Goal: Task Accomplishment & Management: Manage account settings

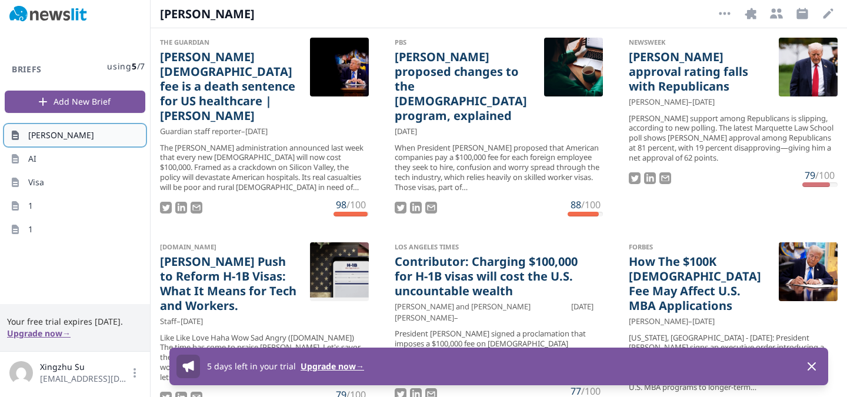
click at [68, 133] on link "[PERSON_NAME]" at bounding box center [75, 135] width 141 height 21
click at [728, 6] on button "More Options" at bounding box center [724, 13] width 19 height 19
click at [703, 40] on button "Delete Brief" at bounding box center [687, 41] width 94 height 21
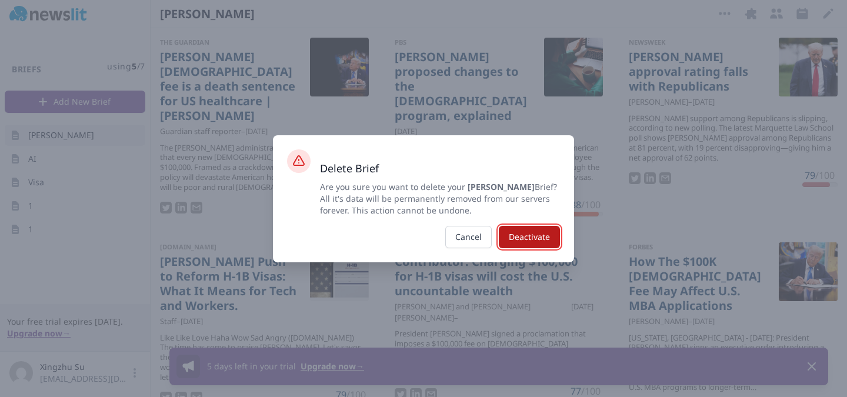
click at [510, 239] on button "Deactivate" at bounding box center [529, 237] width 61 height 22
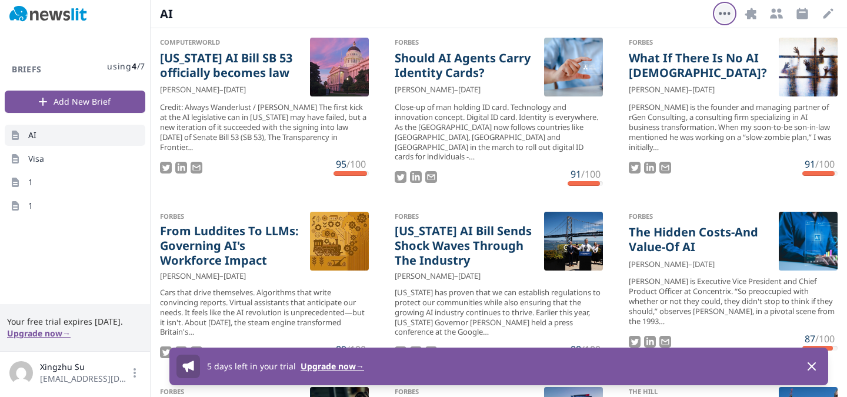
click at [725, 14] on icon "button" at bounding box center [723, 13] width 11 height 3
click at [694, 44] on button "Delete Brief" at bounding box center [687, 41] width 94 height 21
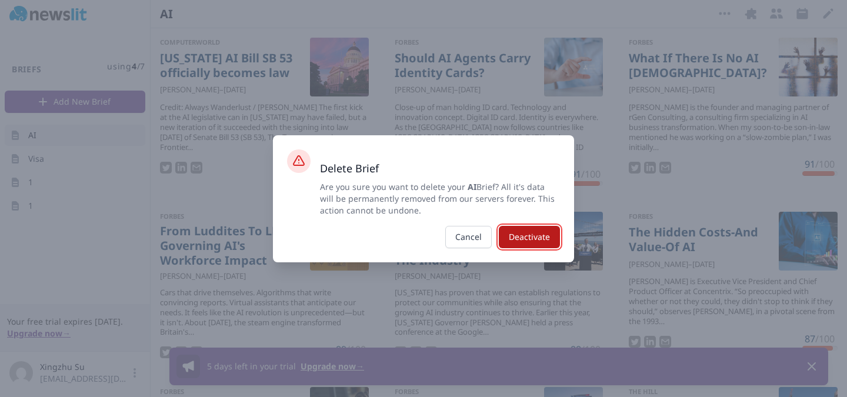
click at [545, 232] on button "Deactivate" at bounding box center [529, 237] width 61 height 22
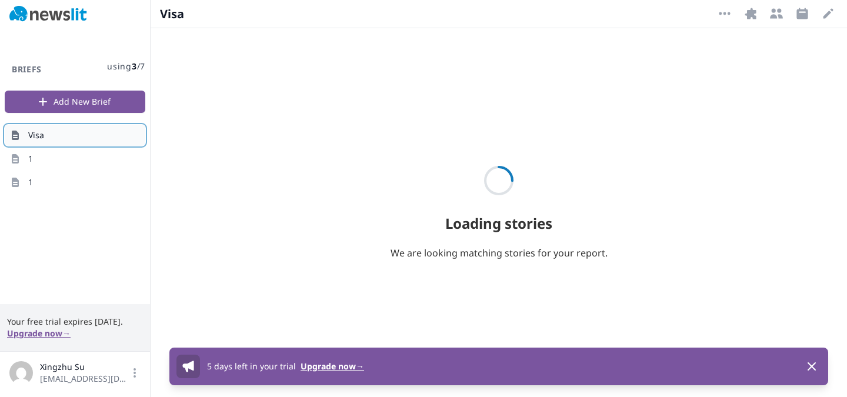
click at [113, 136] on link "Visa" at bounding box center [75, 135] width 141 height 21
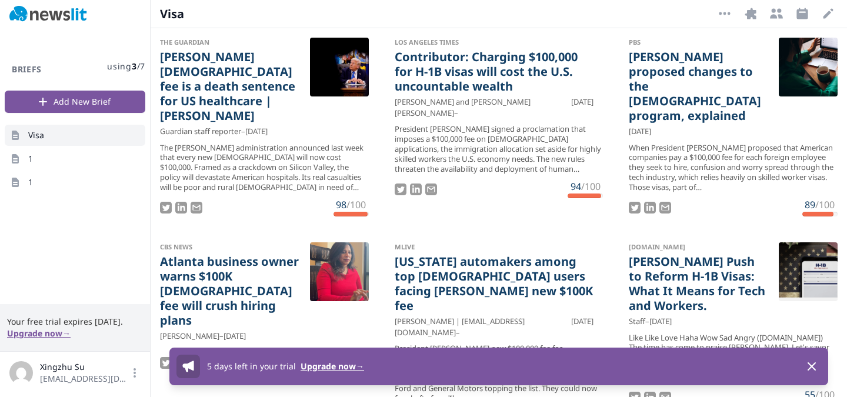
click at [714, 16] on div "Visa More Options Integrations Recipients Schedule Edit Open options" at bounding box center [499, 14] width 696 height 28
click at [721, 16] on icon "button" at bounding box center [724, 13] width 14 height 14
click at [696, 38] on button "Delete Brief" at bounding box center [687, 41] width 94 height 21
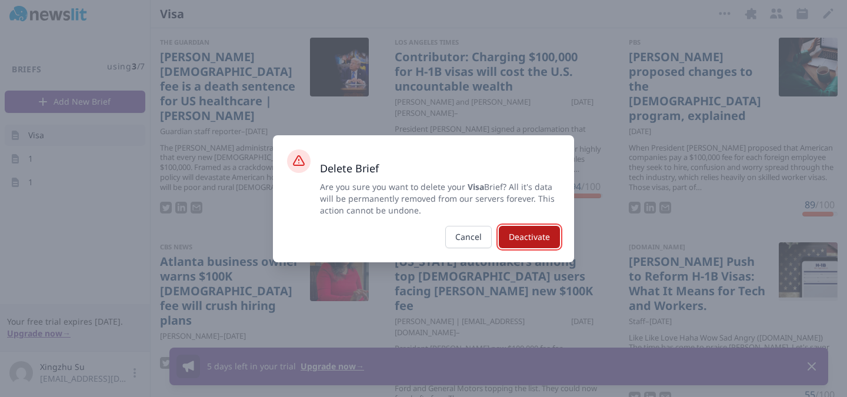
click at [526, 232] on button "Deactivate" at bounding box center [529, 237] width 61 height 22
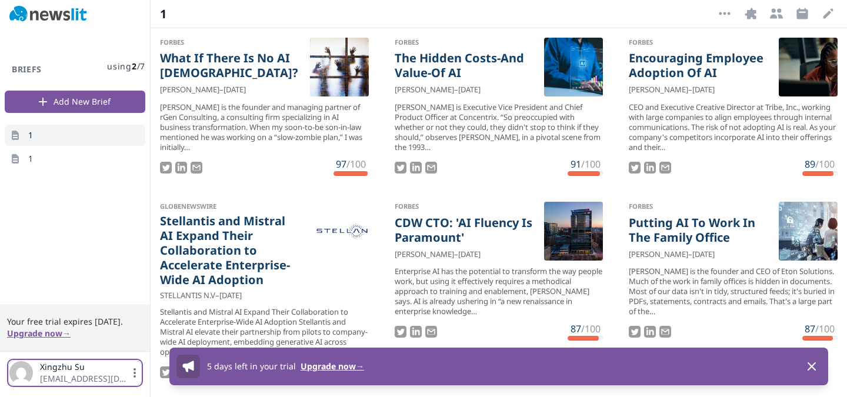
click at [75, 374] on span "[EMAIL_ADDRESS][DOMAIN_NAME]" at bounding box center [84, 379] width 89 height 12
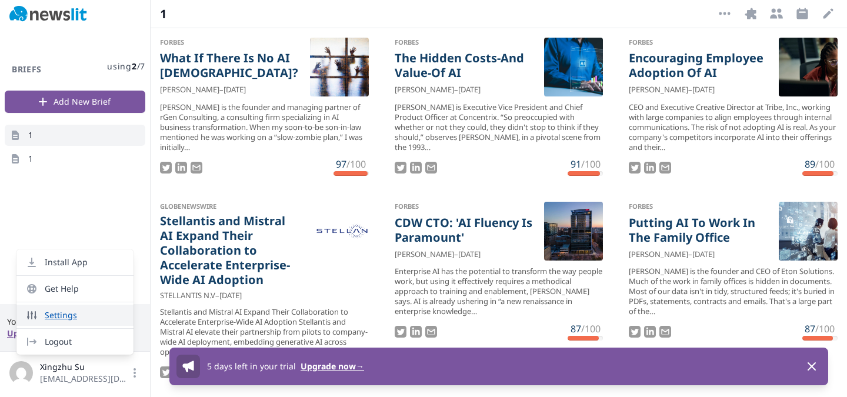
click at [96, 319] on link "Settings" at bounding box center [74, 315] width 117 height 21
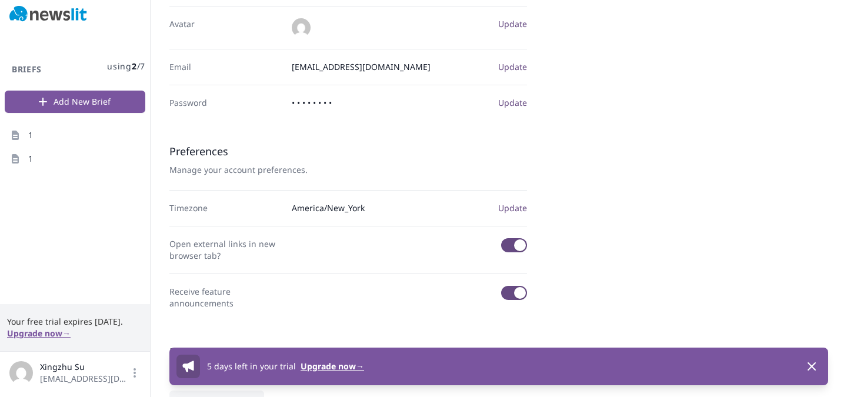
scroll to position [212, 0]
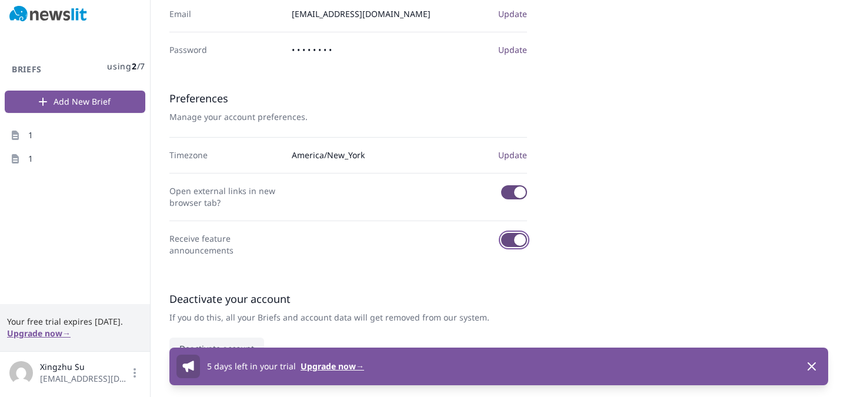
click at [519, 237] on span "button" at bounding box center [520, 240] width 12 height 12
click at [512, 197] on button "button" at bounding box center [514, 192] width 26 height 14
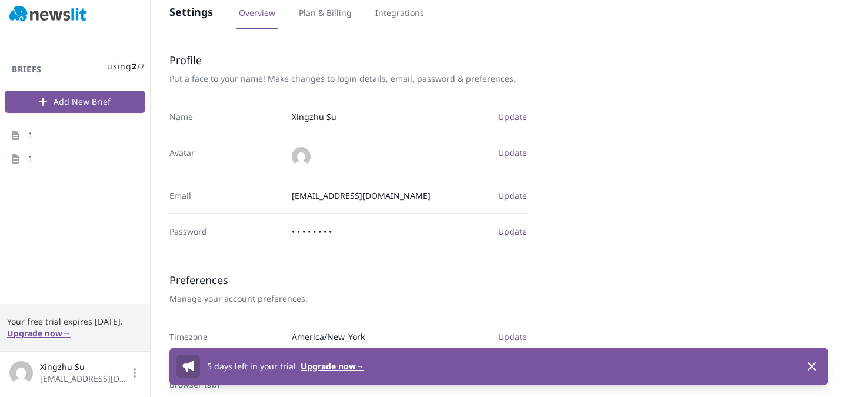
scroll to position [0, 0]
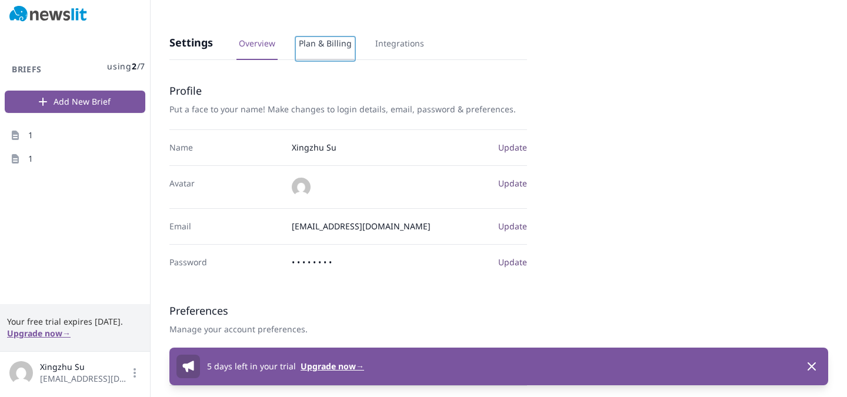
click at [335, 46] on link "Plan & Billing" at bounding box center [325, 49] width 58 height 22
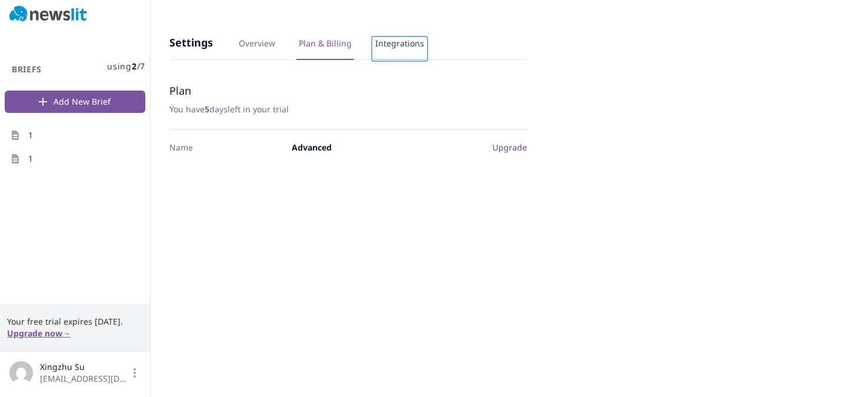
click at [389, 51] on link "Integrations" at bounding box center [400, 49] width 54 height 22
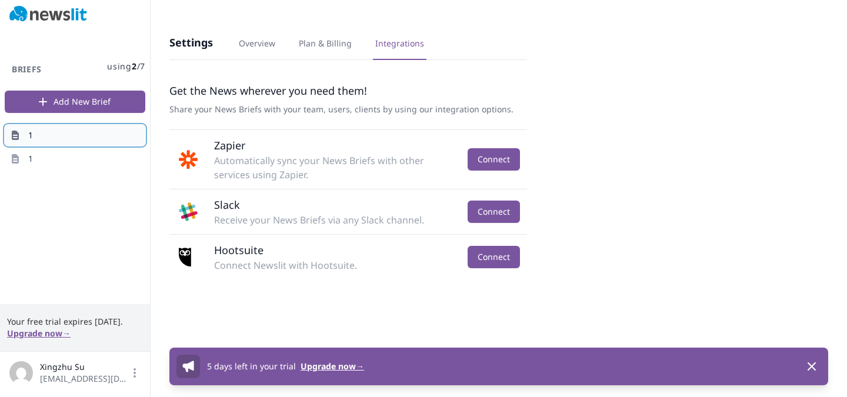
click at [97, 135] on link "1" at bounding box center [75, 135] width 141 height 21
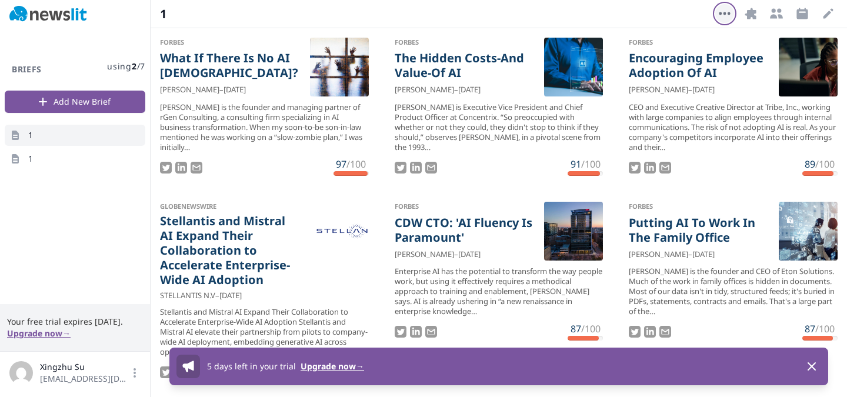
click at [718, 21] on button "More Options" at bounding box center [724, 13] width 19 height 19
click at [702, 41] on button "Delete Brief" at bounding box center [687, 41] width 94 height 21
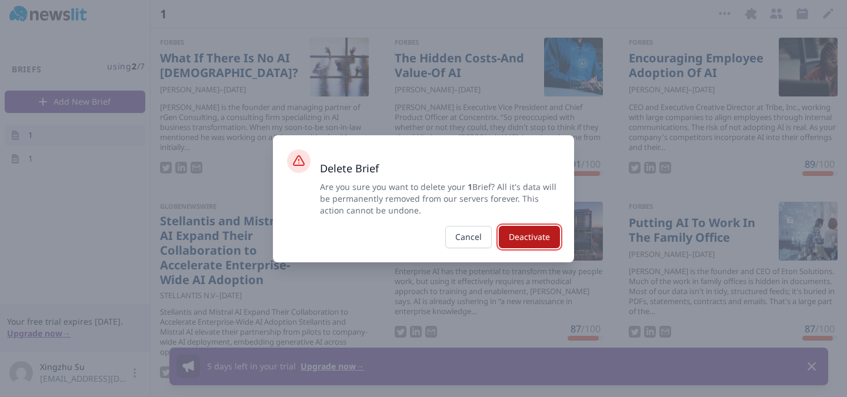
click at [530, 243] on button "Deactivate" at bounding box center [529, 237] width 61 height 22
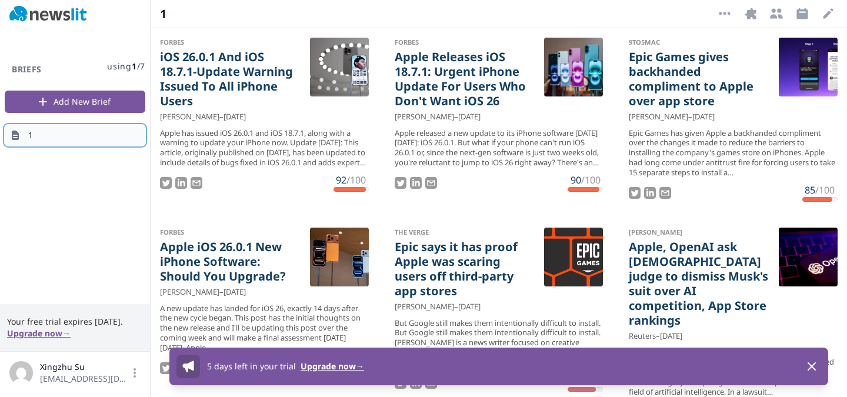
click at [93, 132] on link "1" at bounding box center [75, 135] width 141 height 21
click at [721, 12] on icon "button" at bounding box center [724, 13] width 14 height 14
click at [696, 42] on button "Delete Brief" at bounding box center [687, 41] width 94 height 21
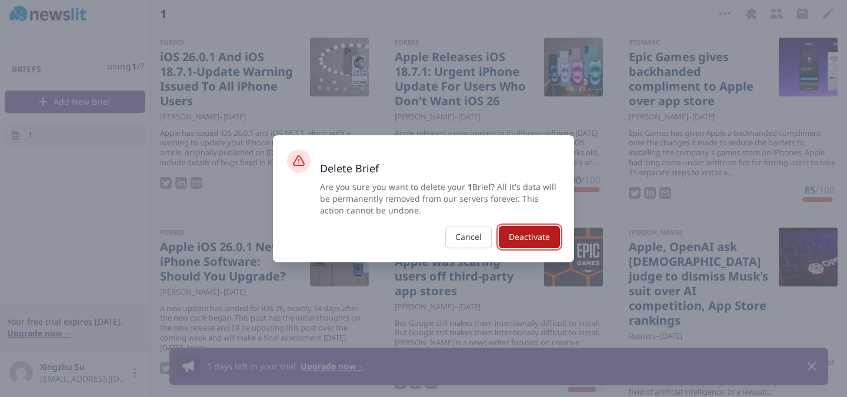
click at [514, 229] on button "Deactivate" at bounding box center [529, 237] width 61 height 22
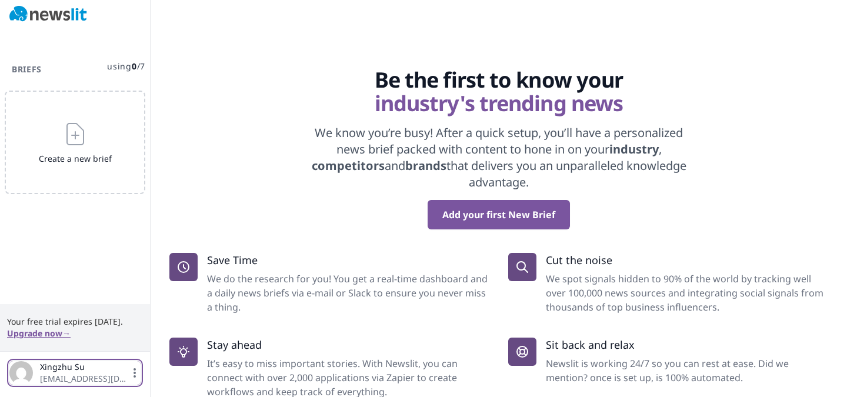
click at [122, 374] on span "Xingzhu Su [EMAIL_ADDRESS][DOMAIN_NAME]" at bounding box center [74, 373] width 131 height 24
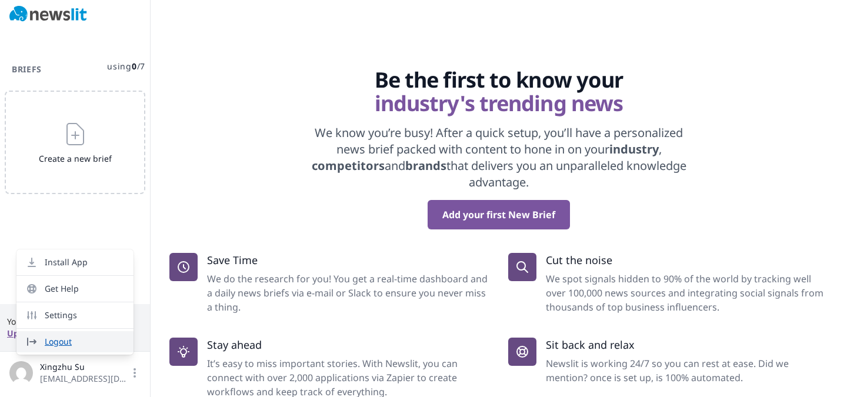
click at [88, 337] on link "Logout" at bounding box center [74, 341] width 117 height 21
